Goal: Task Accomplishment & Management: Complete application form

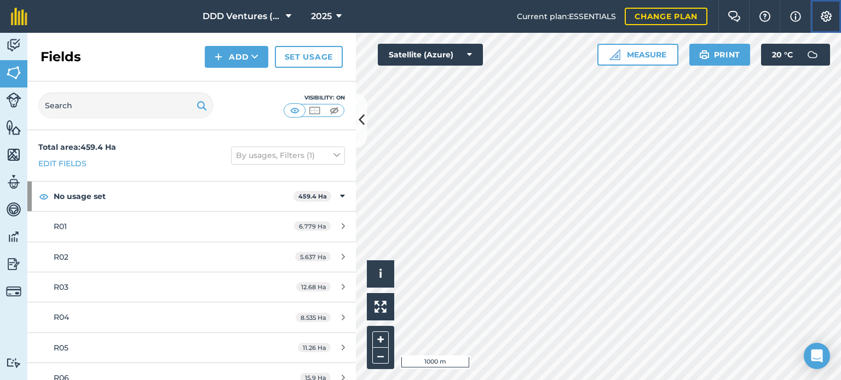
click at [827, 13] on img at bounding box center [825, 16] width 13 height 11
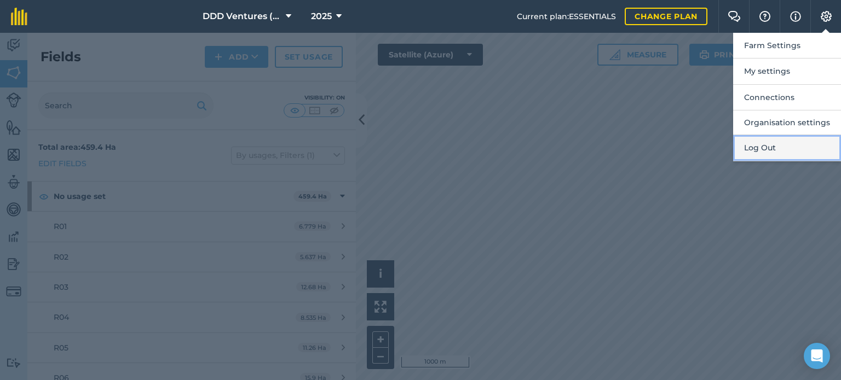
click at [770, 146] on button "Log Out" at bounding box center [787, 148] width 108 height 26
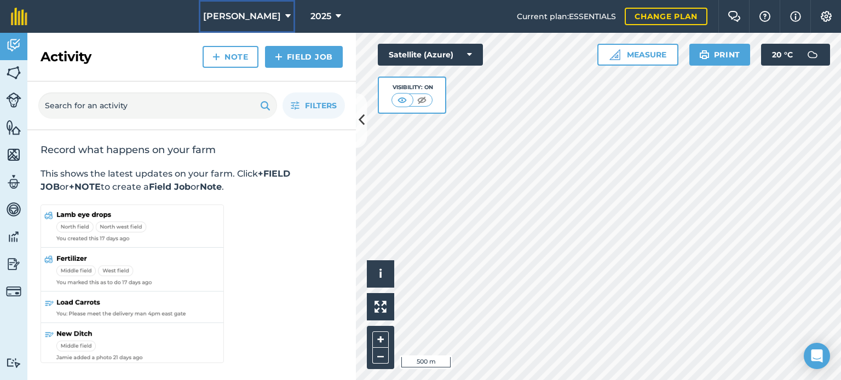
click at [285, 21] on icon at bounding box center [287, 16] width 5 height 13
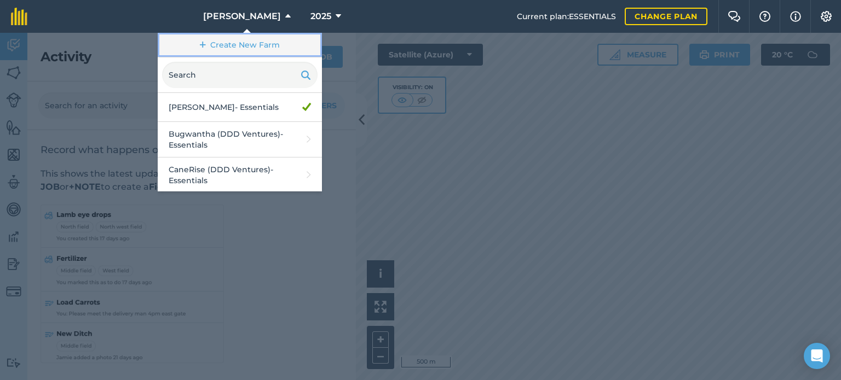
click at [250, 41] on link "Create New Farm" at bounding box center [240, 45] width 164 height 25
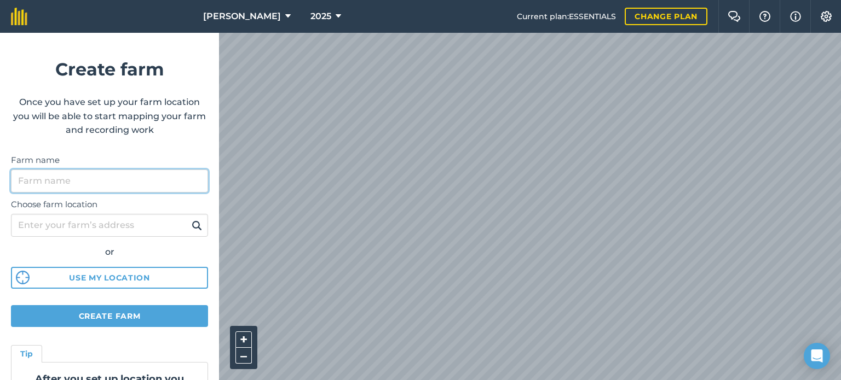
click at [88, 179] on input "Farm name" at bounding box center [109, 181] width 197 height 23
type input "RC Saint Family Trust (DDD Ventures)"
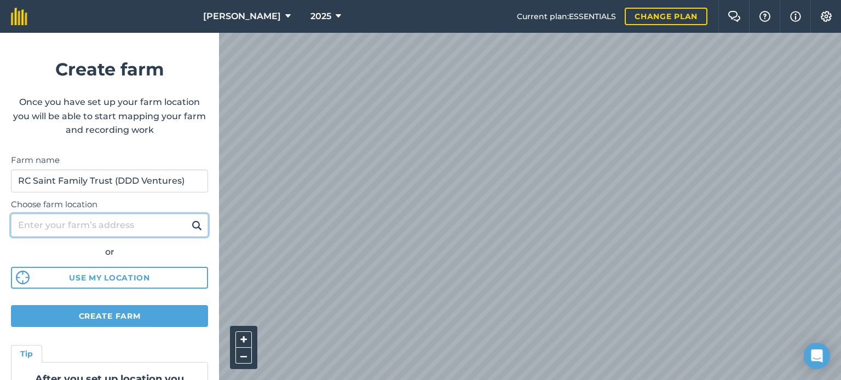
click at [123, 226] on input "Choose farm location" at bounding box center [109, 225] width 197 height 23
type input "Hibberdene"
click at [192, 228] on img at bounding box center [197, 225] width 10 height 13
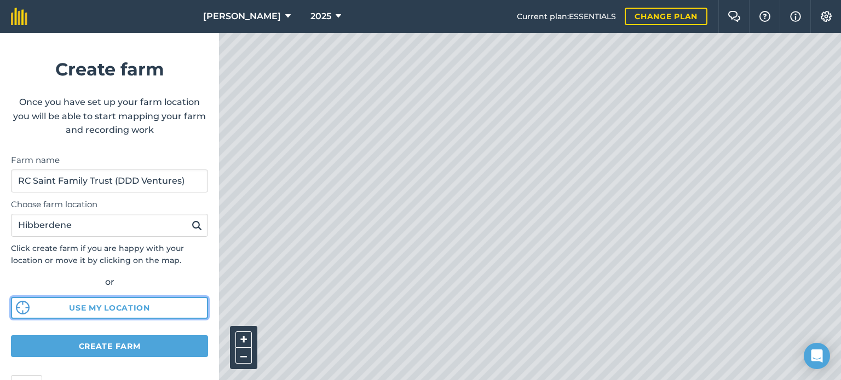
click at [115, 318] on button "Use my location" at bounding box center [109, 308] width 197 height 22
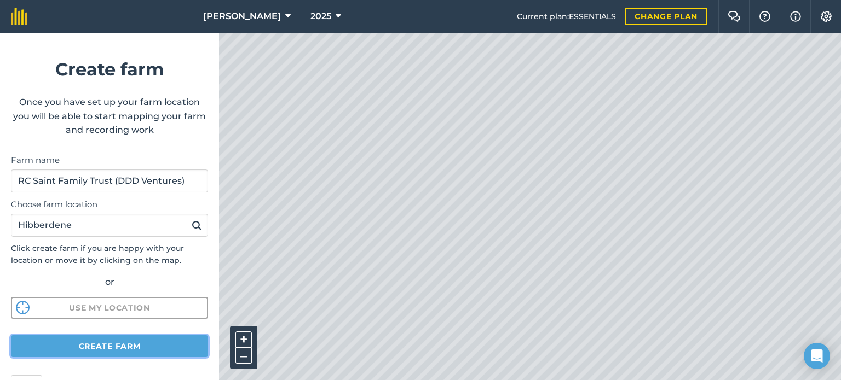
click at [111, 345] on button "Create farm" at bounding box center [109, 346] width 197 height 22
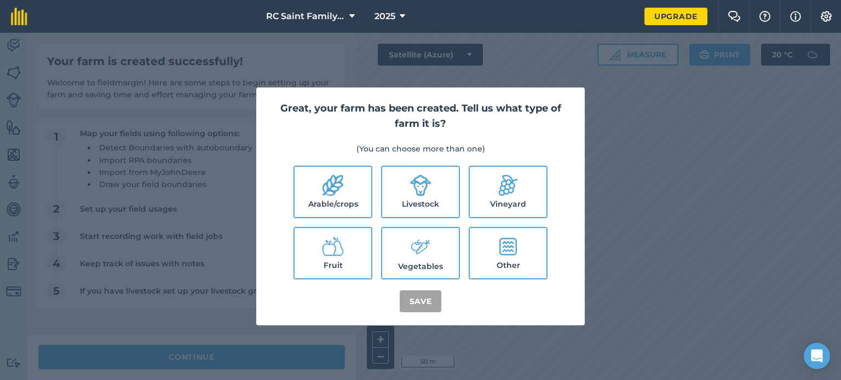
click at [340, 187] on icon at bounding box center [332, 185] width 21 height 21
checkbox input "true"
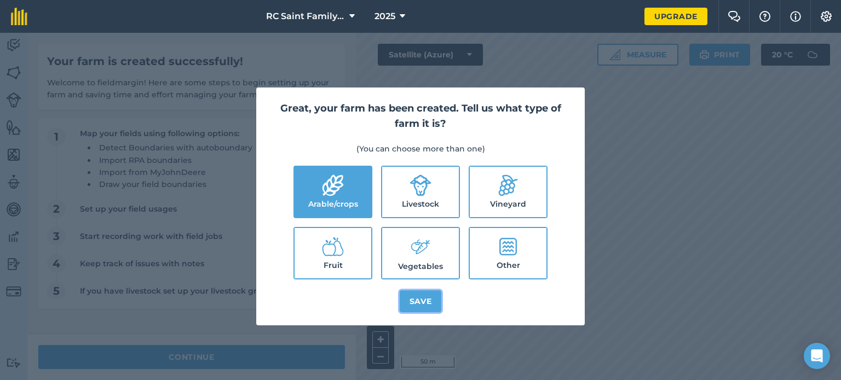
click at [417, 304] on button "Save" at bounding box center [420, 302] width 42 height 22
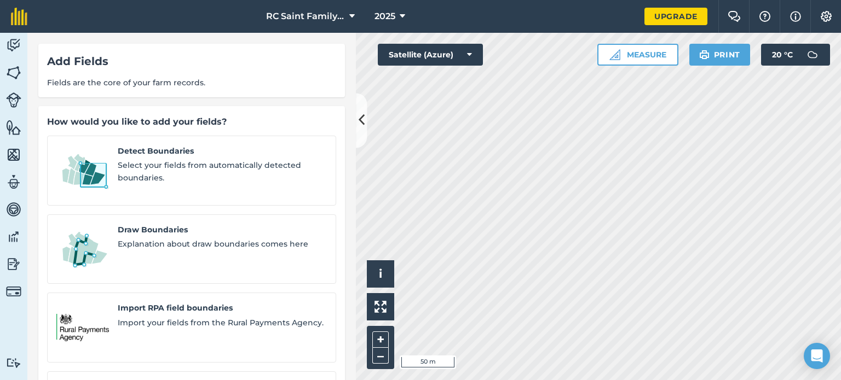
scroll to position [96, 0]
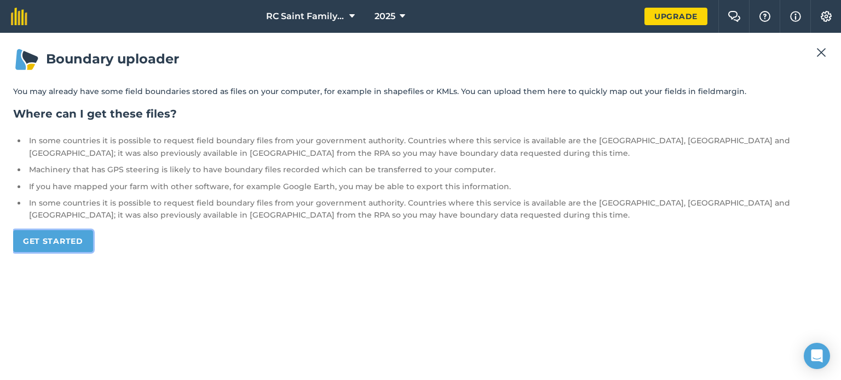
click at [60, 247] on link "Get started" at bounding box center [53, 241] width 80 height 22
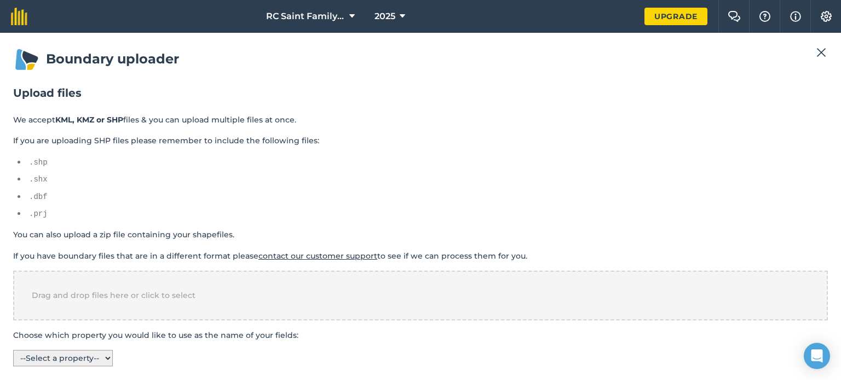
click at [69, 354] on select "-- Select a property -- name colour" at bounding box center [63, 358] width 100 height 16
select select "name"
click at [13, 350] on select "-- Select a property -- name colour" at bounding box center [63, 358] width 100 height 16
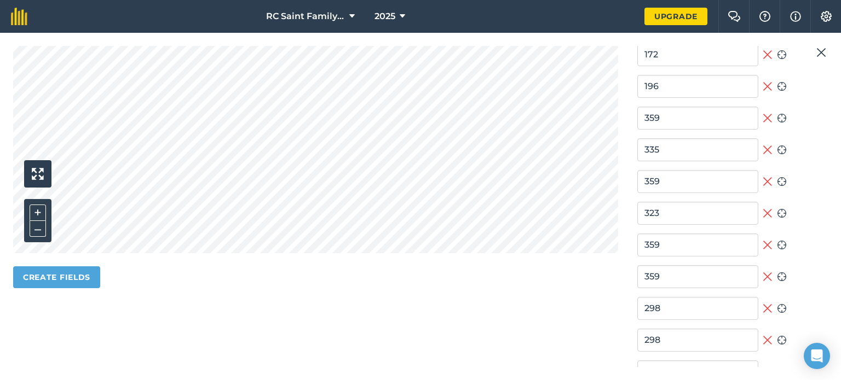
scroll to position [409, 0]
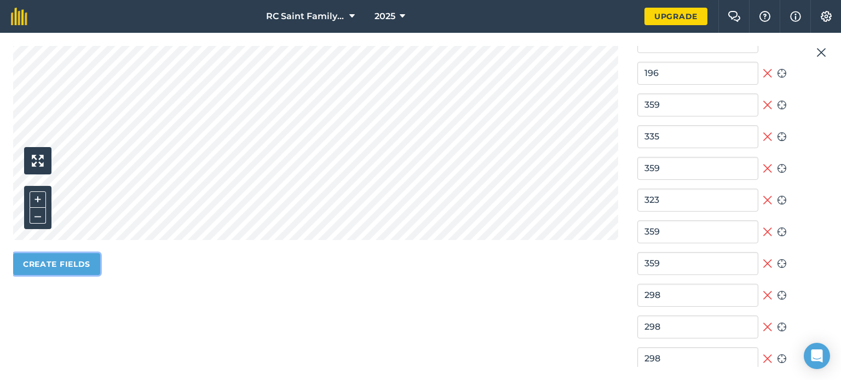
click at [74, 264] on button "Create fields" at bounding box center [56, 264] width 87 height 22
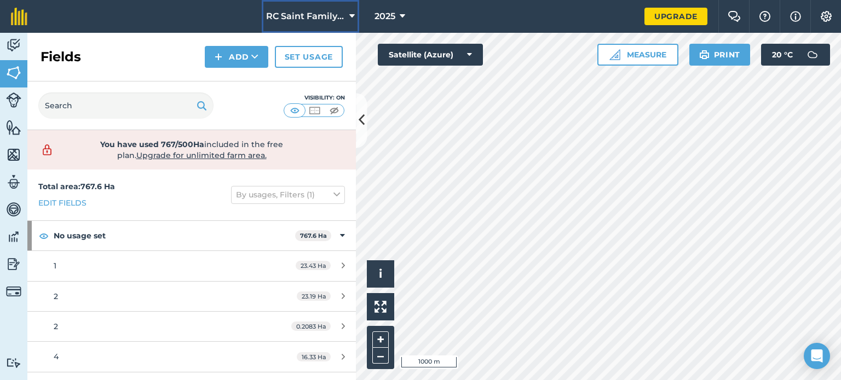
click at [352, 10] on icon at bounding box center [351, 16] width 5 height 13
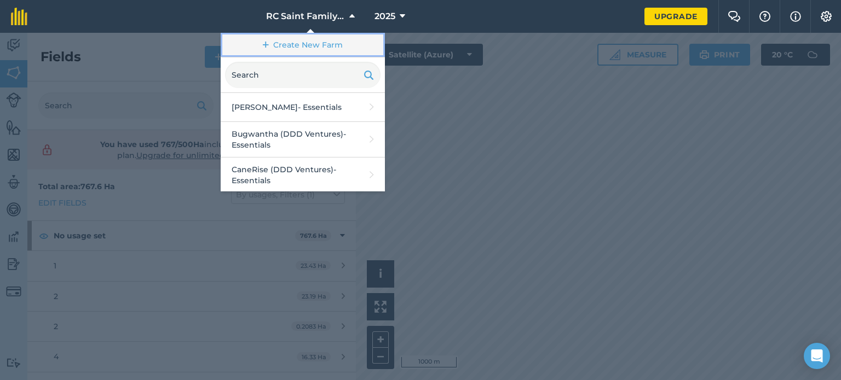
click at [303, 48] on link "Create New Farm" at bounding box center [303, 45] width 164 height 25
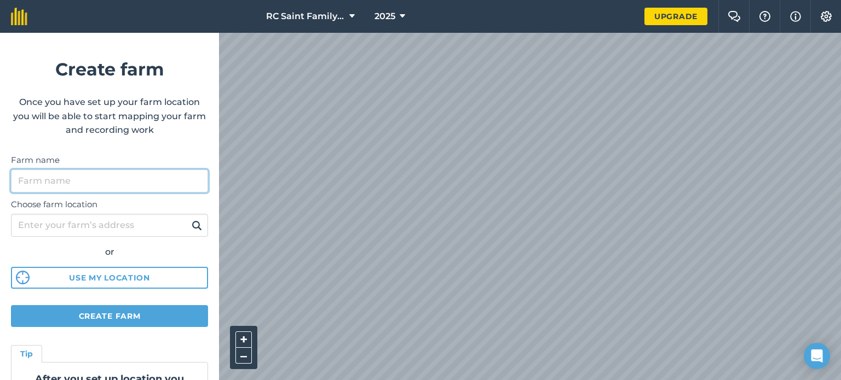
click at [73, 182] on input "Farm name" at bounding box center [109, 181] width 197 height 23
type input "Saint Niquita (Houghting)(DDD Ventures)"
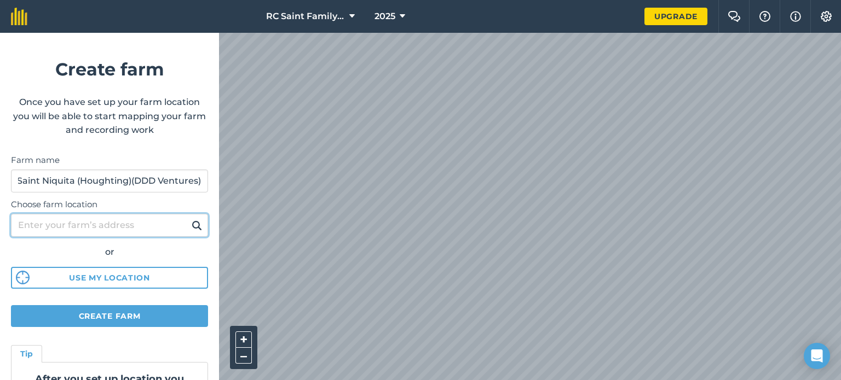
scroll to position [0, 0]
click at [119, 226] on input "Choose farm location" at bounding box center [109, 225] width 197 height 23
type input "Hibberdene"
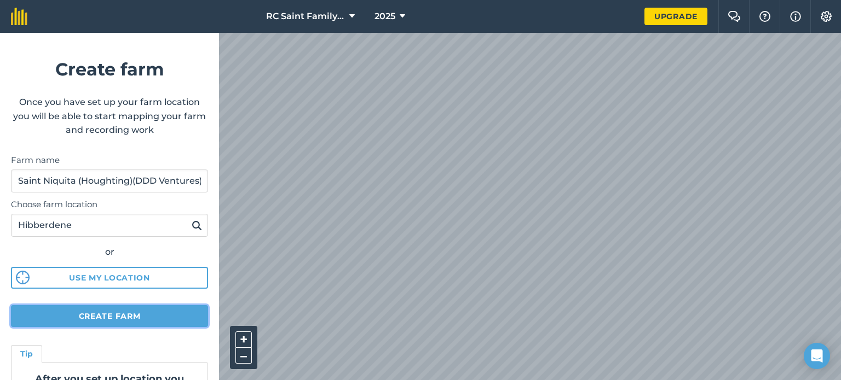
click at [130, 317] on button "Create farm" at bounding box center [109, 316] width 197 height 22
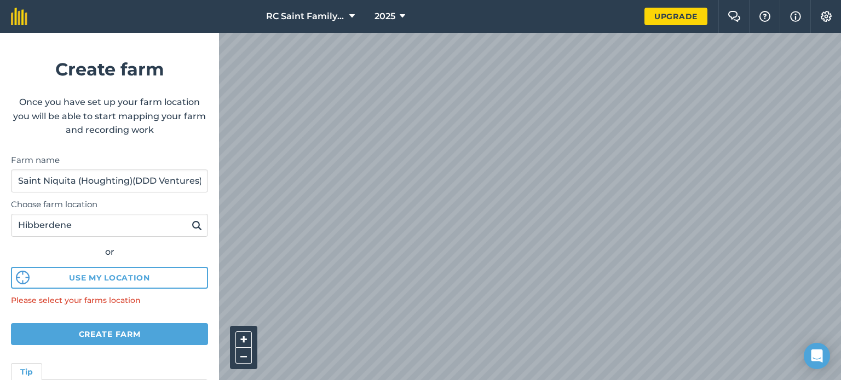
click at [192, 225] on img at bounding box center [197, 225] width 10 height 13
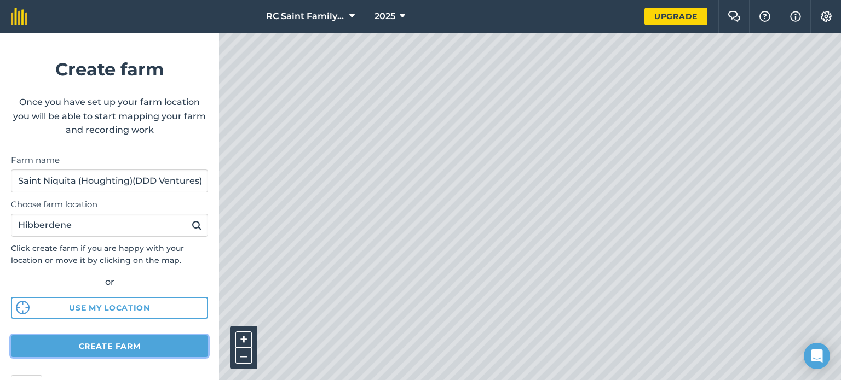
click at [114, 349] on button "Create farm" at bounding box center [109, 346] width 197 height 22
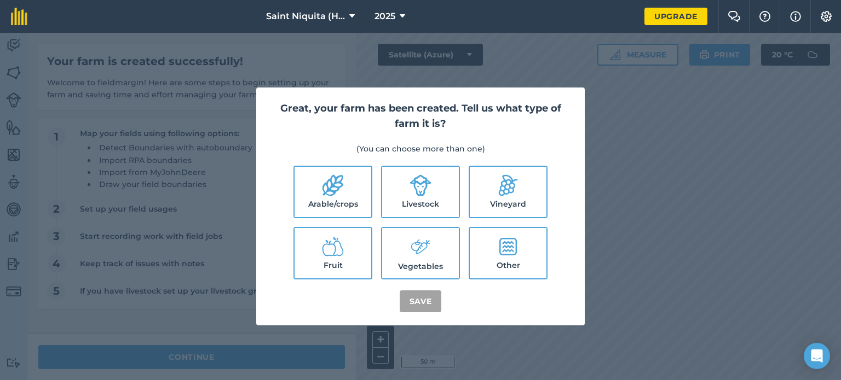
click at [338, 188] on icon at bounding box center [332, 185] width 21 height 21
checkbox input "true"
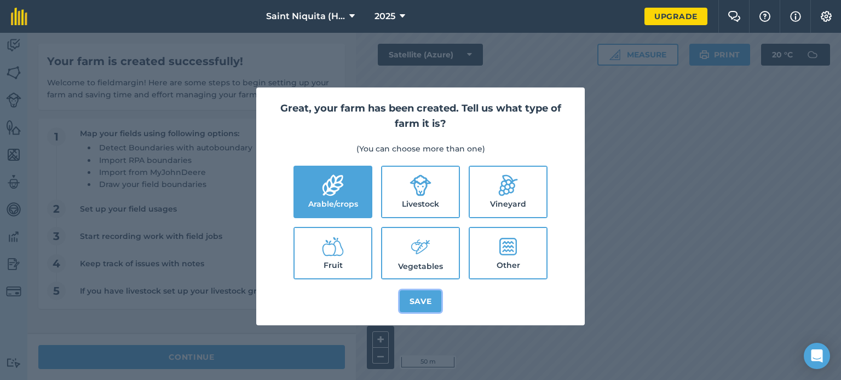
click at [423, 295] on button "Save" at bounding box center [420, 302] width 42 height 22
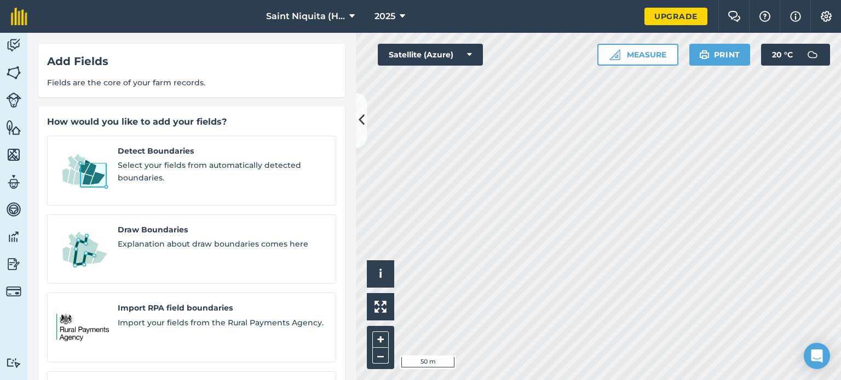
scroll to position [96, 0]
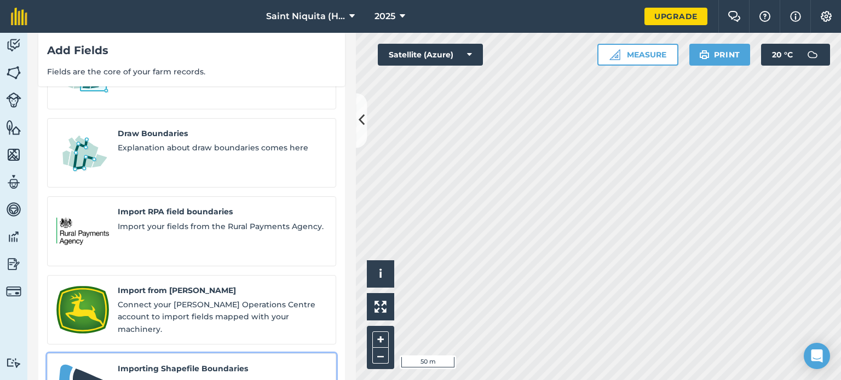
click at [179, 378] on span "Explanation about Shapefile Boundaries" at bounding box center [222, 384] width 209 height 12
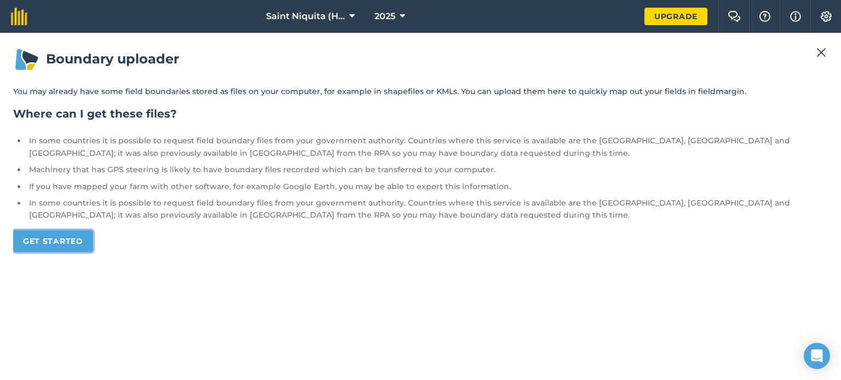
click at [60, 245] on link "Get started" at bounding box center [53, 241] width 80 height 22
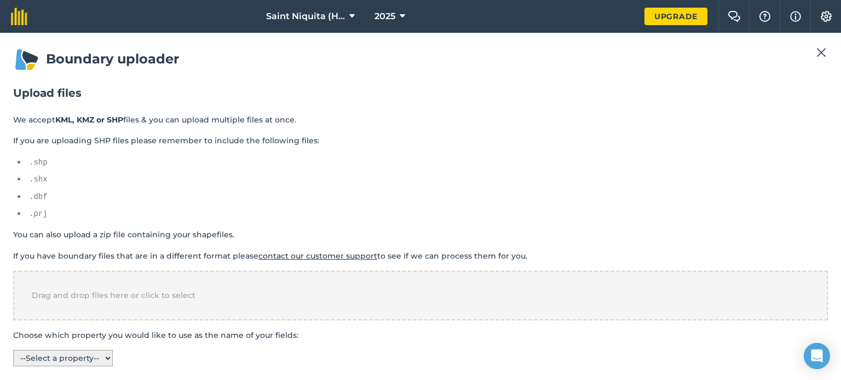
click at [85, 356] on select "-- Select a property -- name colour" at bounding box center [63, 358] width 100 height 16
select select "name"
click at [13, 350] on select "-- Select a property -- name colour" at bounding box center [63, 358] width 100 height 16
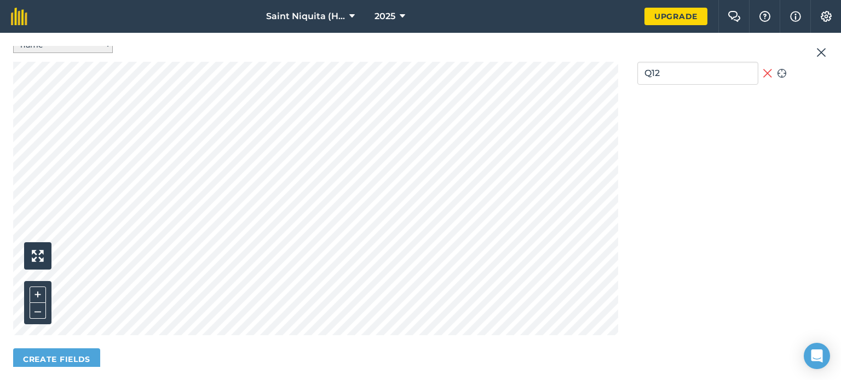
scroll to position [321, 0]
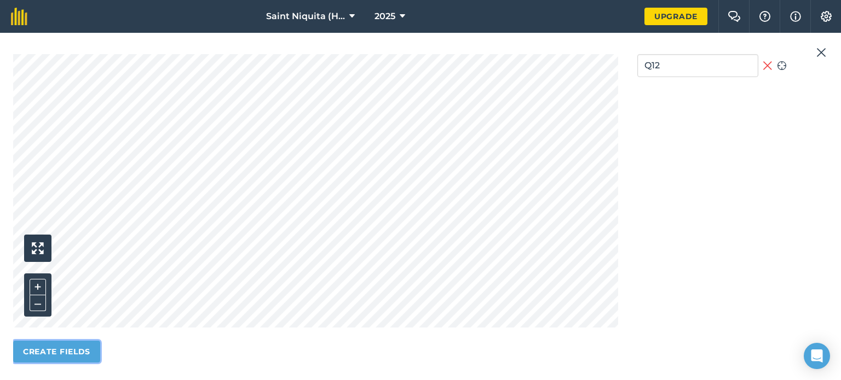
click at [71, 350] on button "Create fields" at bounding box center [56, 352] width 87 height 22
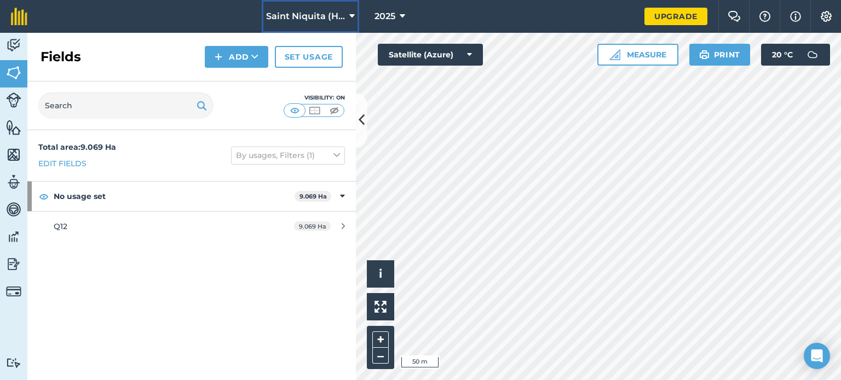
click at [350, 15] on icon at bounding box center [351, 16] width 5 height 13
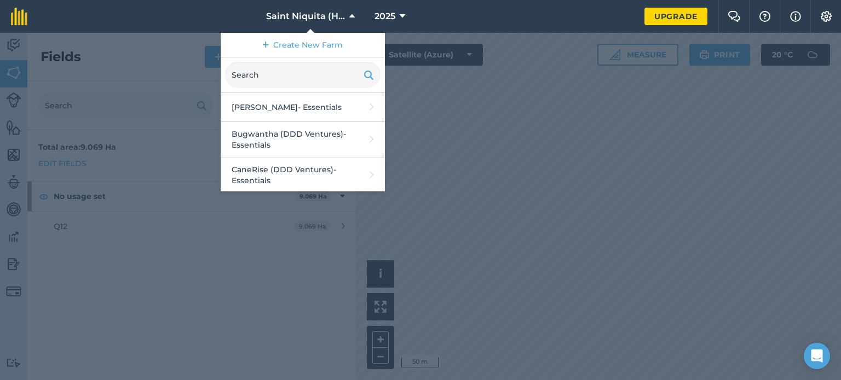
click at [414, 106] on div at bounding box center [420, 206] width 841 height 347
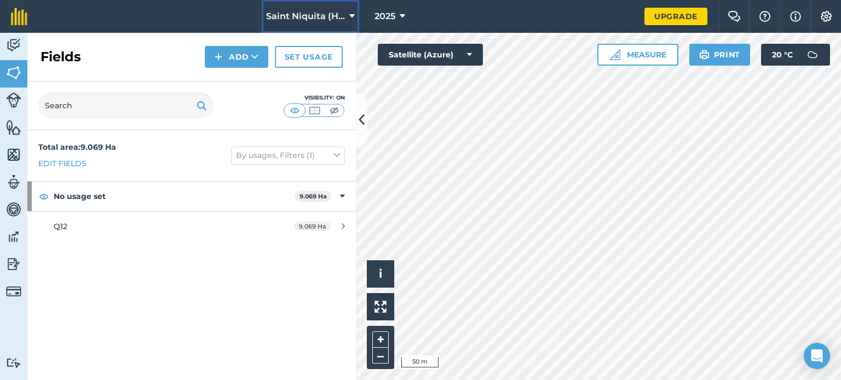
click at [344, 12] on span "Saint Niquita (Houghting)(DDD Ventures)" at bounding box center [305, 16] width 79 height 13
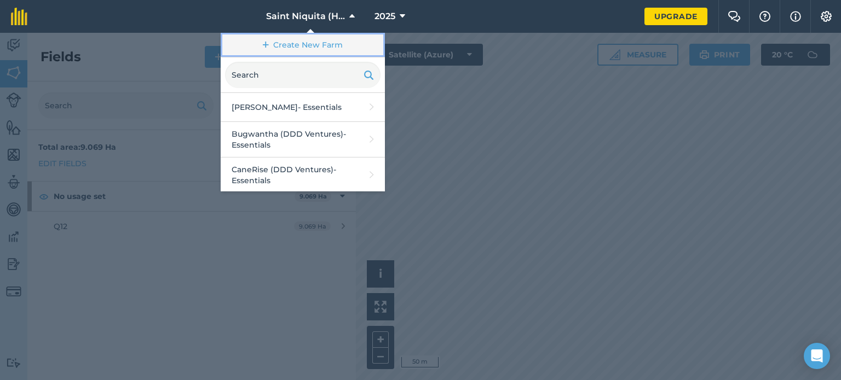
click at [307, 44] on link "Create New Farm" at bounding box center [303, 45] width 164 height 25
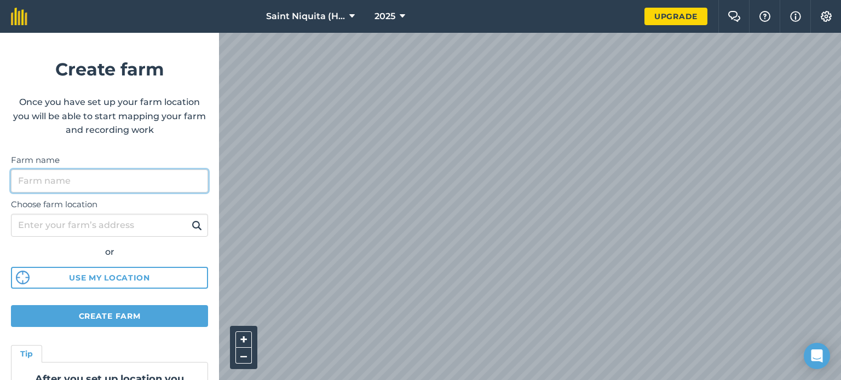
click at [66, 190] on input "Farm name" at bounding box center [109, 181] width 197 height 23
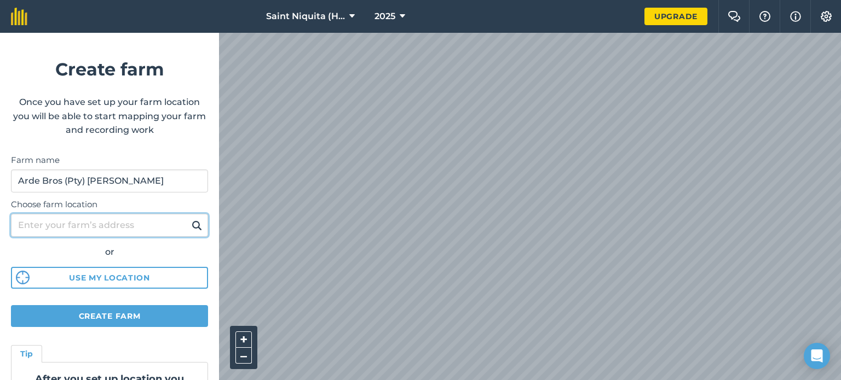
click at [91, 221] on input "Choose farm location" at bounding box center [109, 225] width 197 height 23
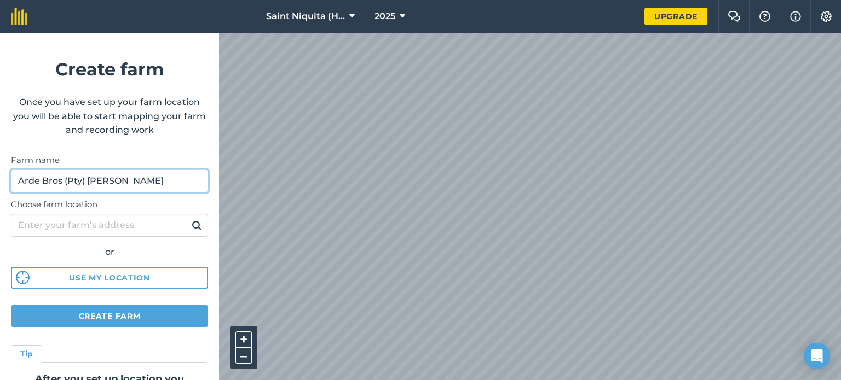
click at [152, 181] on input "Arde Bros (Pty) [PERSON_NAME]" at bounding box center [109, 181] width 197 height 23
click at [124, 179] on input "Arde Bros (Pty) Pumula [PERSON_NAME]" at bounding box center [109, 181] width 197 height 23
click at [86, 181] on input "Arde Bros (Pty) Pumula ([PERSON_NAME])" at bounding box center [109, 181] width 197 height 23
type input "Arde Bros (Pty)-Pumula ([PERSON_NAME])"
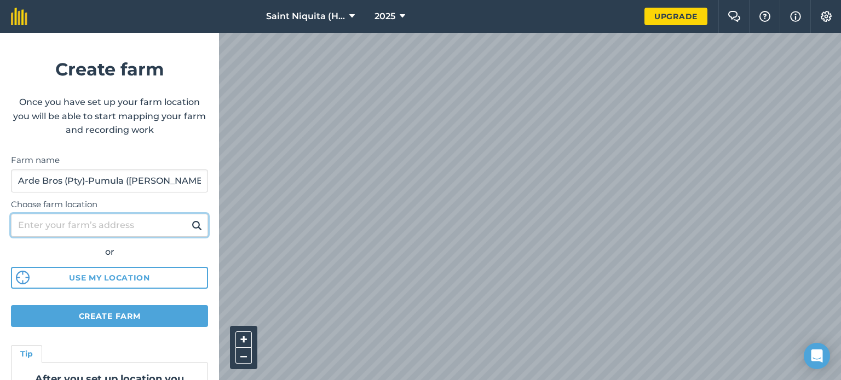
click at [114, 214] on input "Choose farm location" at bounding box center [109, 225] width 197 height 23
type input "Mtwalume"
click at [192, 223] on img at bounding box center [197, 225] width 10 height 13
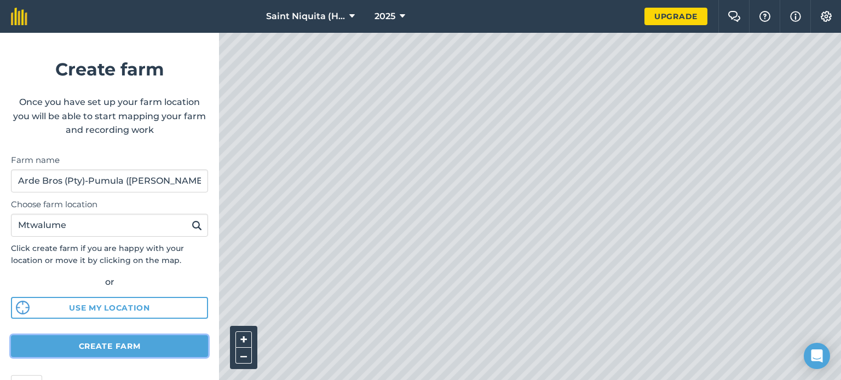
click at [124, 342] on button "Create farm" at bounding box center [109, 346] width 197 height 22
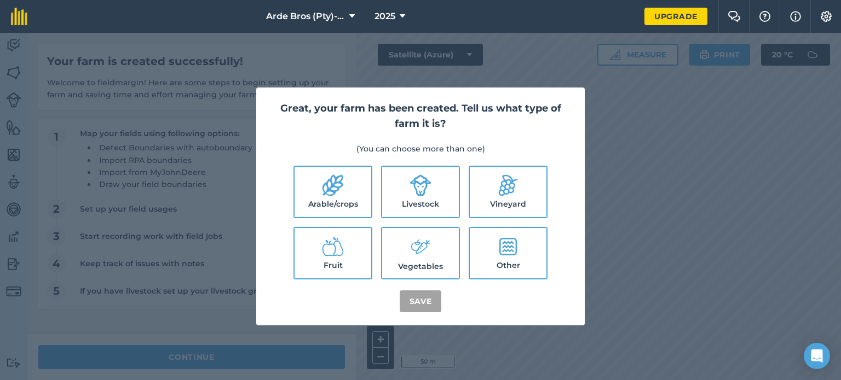
click at [327, 199] on label "Arable/crops" at bounding box center [332, 192] width 77 height 50
checkbox input "true"
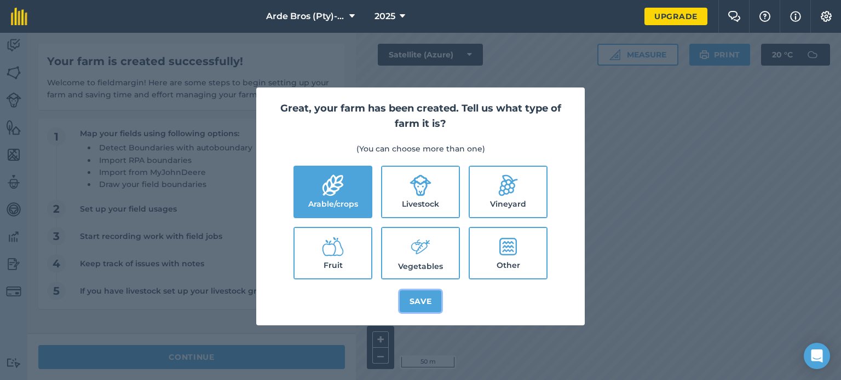
click at [422, 297] on button "Save" at bounding box center [420, 302] width 42 height 22
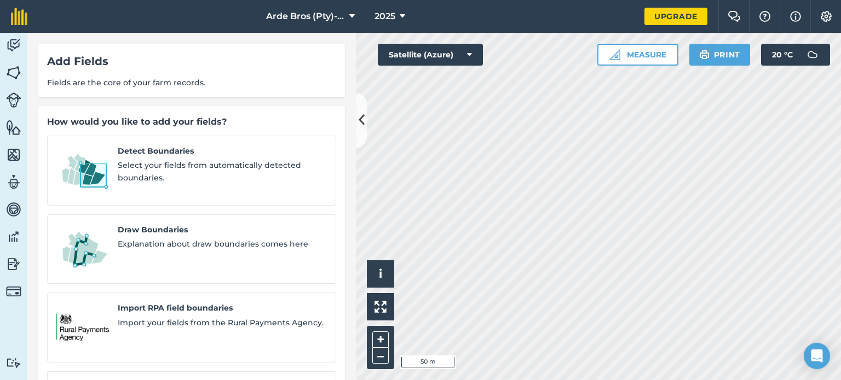
scroll to position [96, 0]
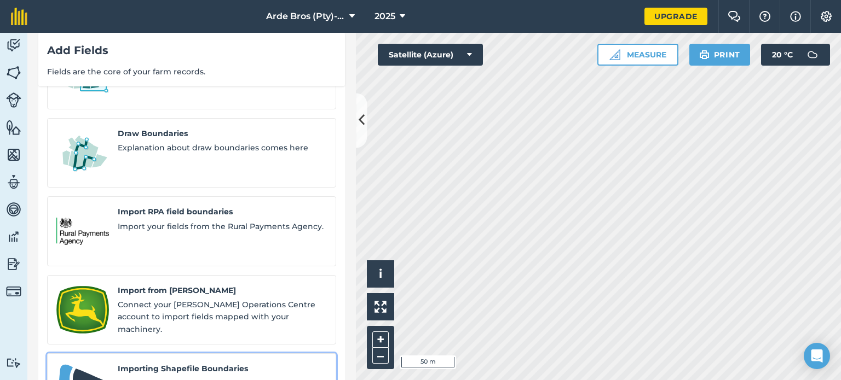
click at [184, 363] on span "Importing Shapefile Boundaries" at bounding box center [222, 369] width 209 height 12
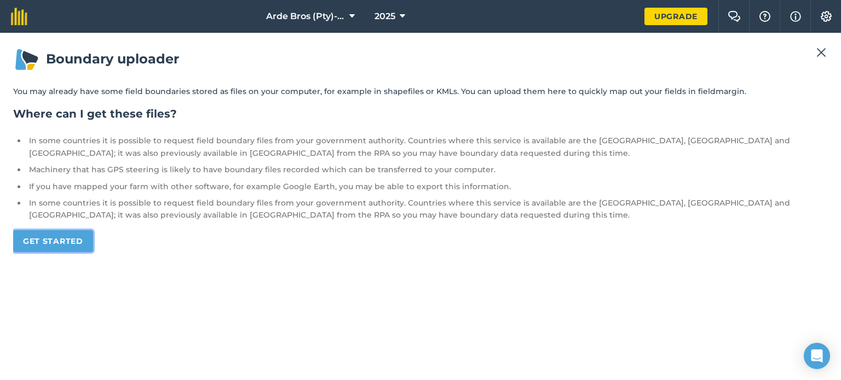
click at [48, 238] on link "Get started" at bounding box center [53, 241] width 80 height 22
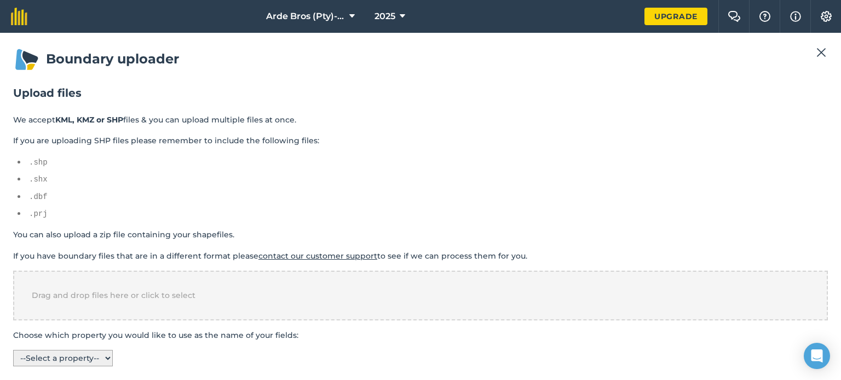
click at [92, 355] on select "-- Select a property -- name colour" at bounding box center [63, 358] width 100 height 16
select select "name"
click at [13, 350] on select "-- Select a property -- name colour" at bounding box center [63, 358] width 100 height 16
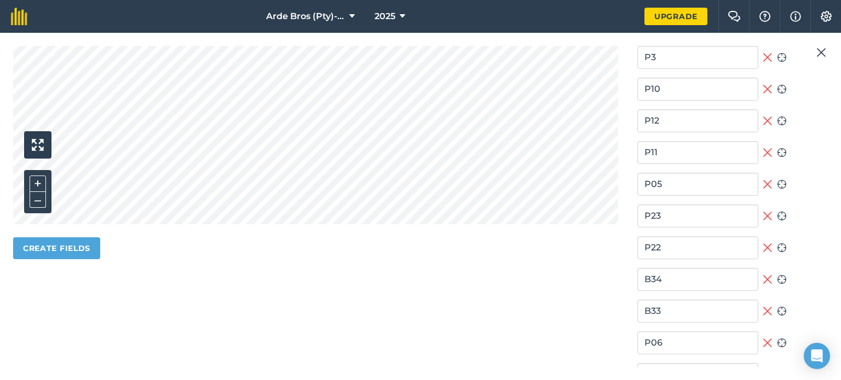
scroll to position [447, 0]
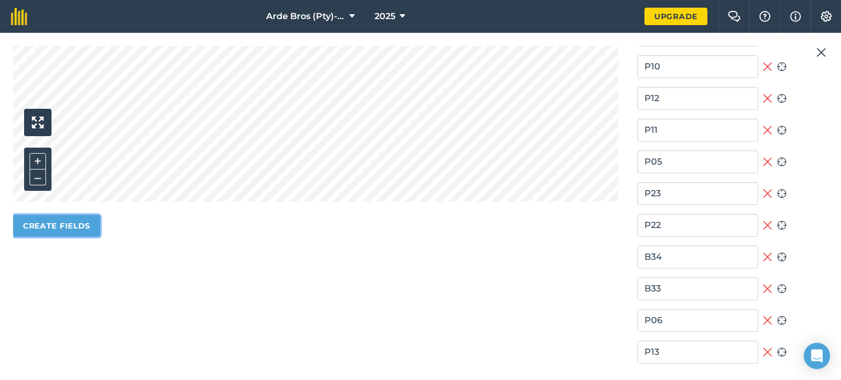
click at [67, 219] on button "Create fields" at bounding box center [56, 226] width 87 height 22
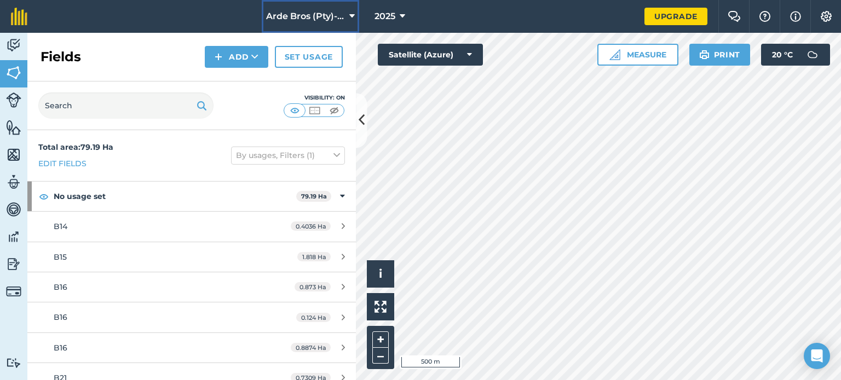
click at [304, 19] on span "Arde Bros (Pty)-Pumula ([PERSON_NAME])" at bounding box center [305, 16] width 79 height 13
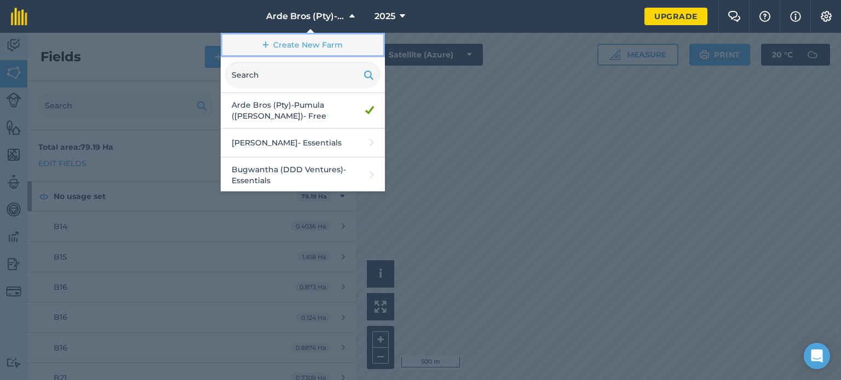
click at [305, 41] on link "Create New Farm" at bounding box center [303, 45] width 164 height 25
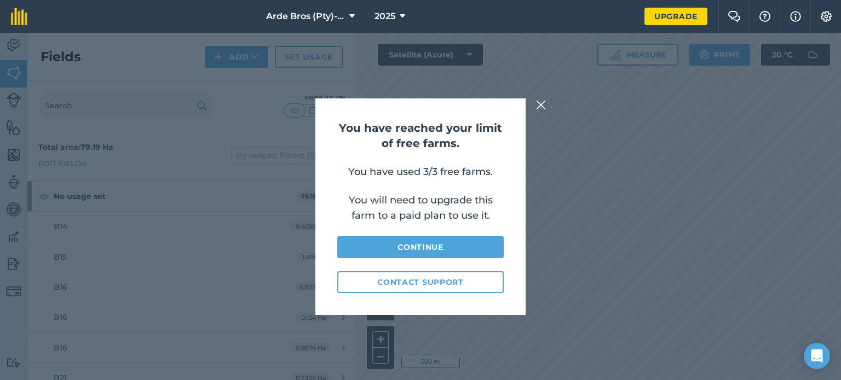
click at [541, 109] on img at bounding box center [541, 104] width 10 height 13
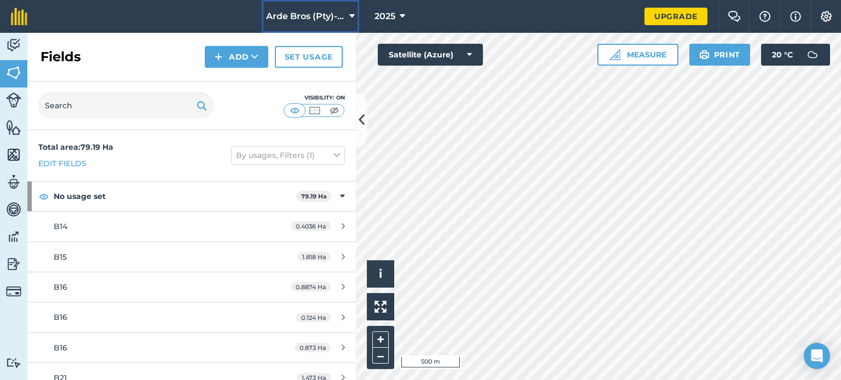
click at [350, 15] on icon at bounding box center [351, 16] width 5 height 13
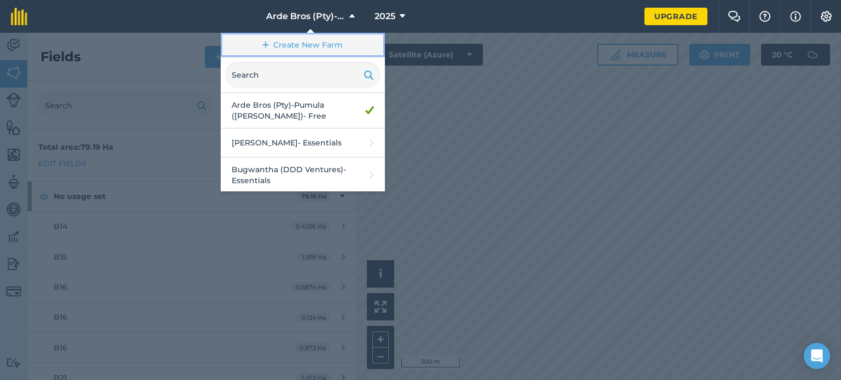
click at [311, 48] on link "Create New Farm" at bounding box center [303, 45] width 164 height 25
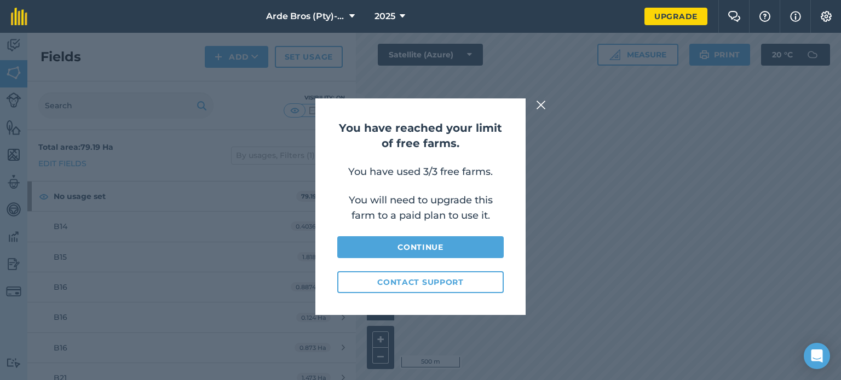
click at [541, 107] on img at bounding box center [541, 104] width 10 height 13
